Goal: Navigation & Orientation: Find specific page/section

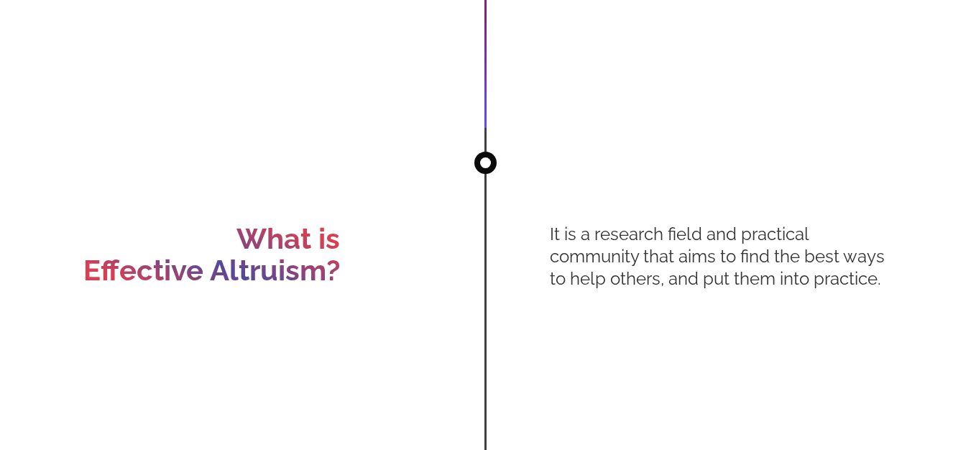
scroll to position [1366, 0]
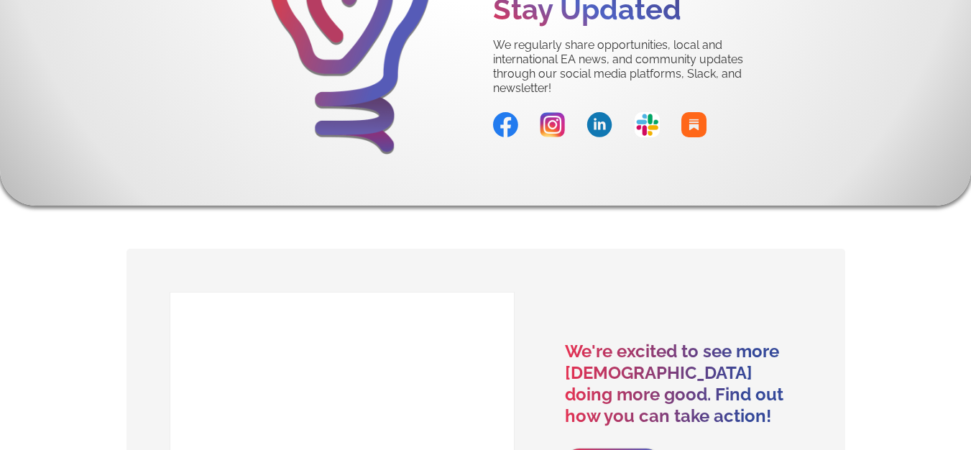
scroll to position [7043, 0]
